Goal: Navigation & Orientation: Find specific page/section

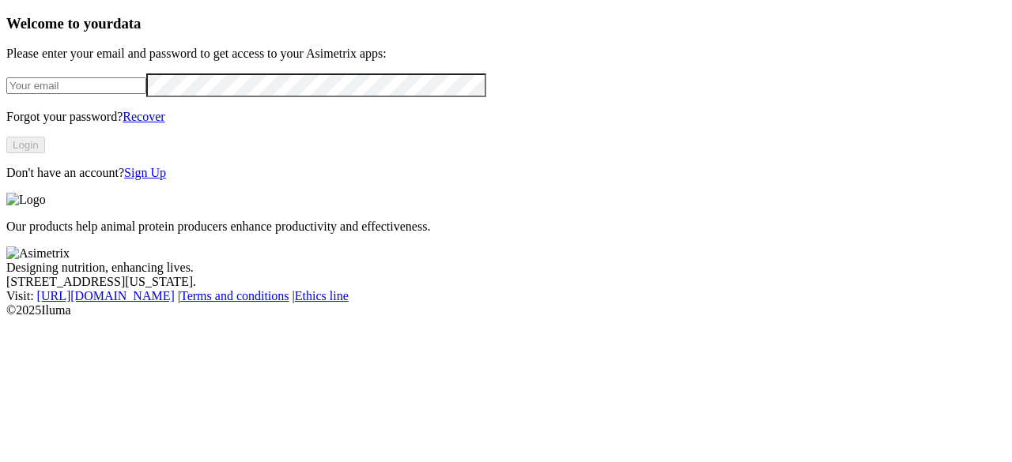
type input "[EMAIL_ADDRESS][DOMAIN_NAME]"
click at [45, 153] on button "Login" at bounding box center [25, 145] width 39 height 17
